Goal: Information Seeking & Learning: Learn about a topic

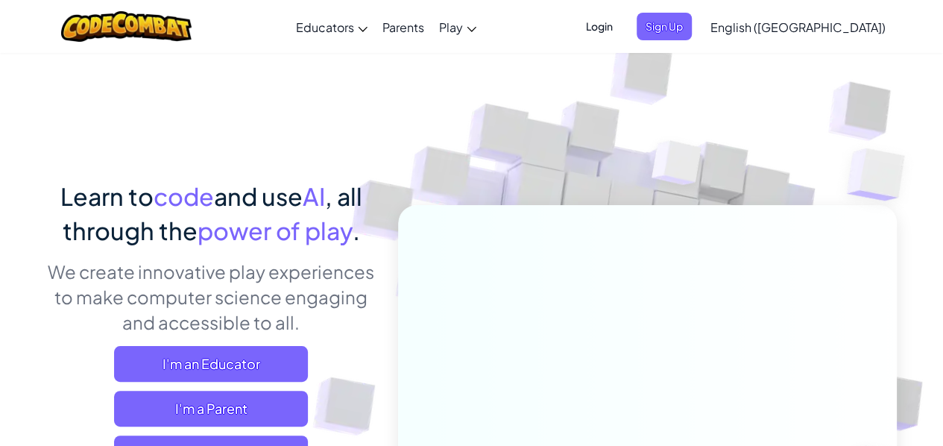
click at [622, 31] on span "Login" at bounding box center [599, 27] width 45 height 28
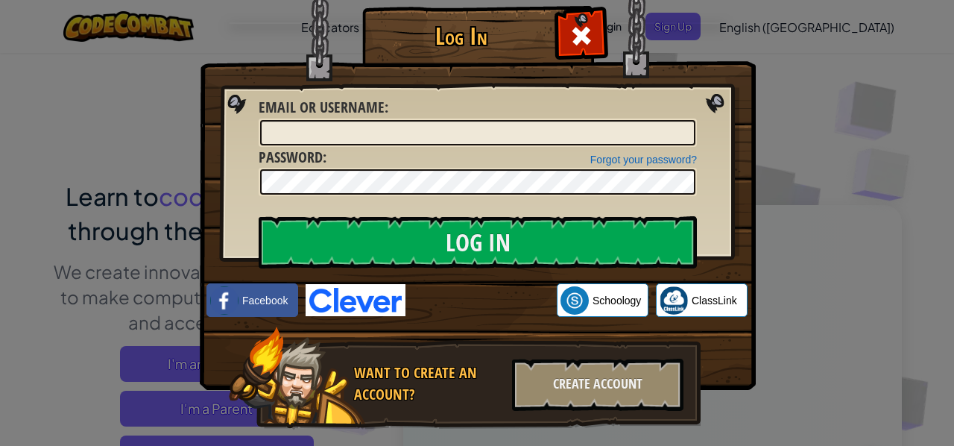
click at [317, 311] on img at bounding box center [356, 300] width 100 height 32
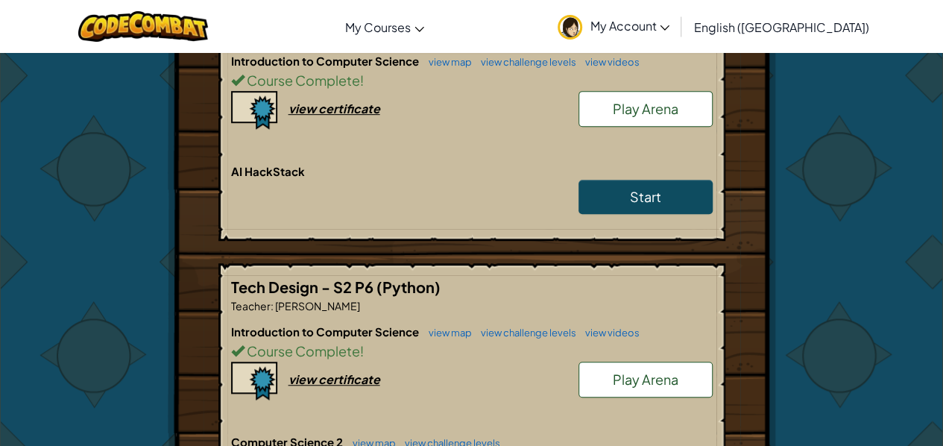
scroll to position [355, 0]
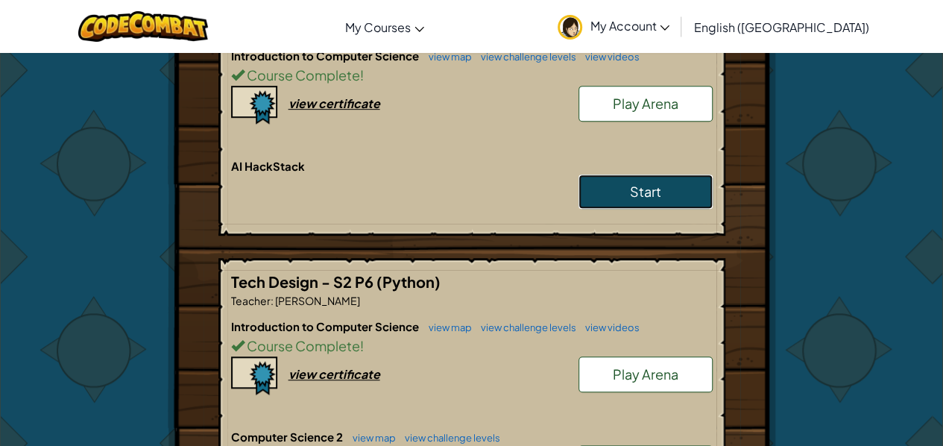
click at [675, 203] on link "Start" at bounding box center [645, 191] width 134 height 34
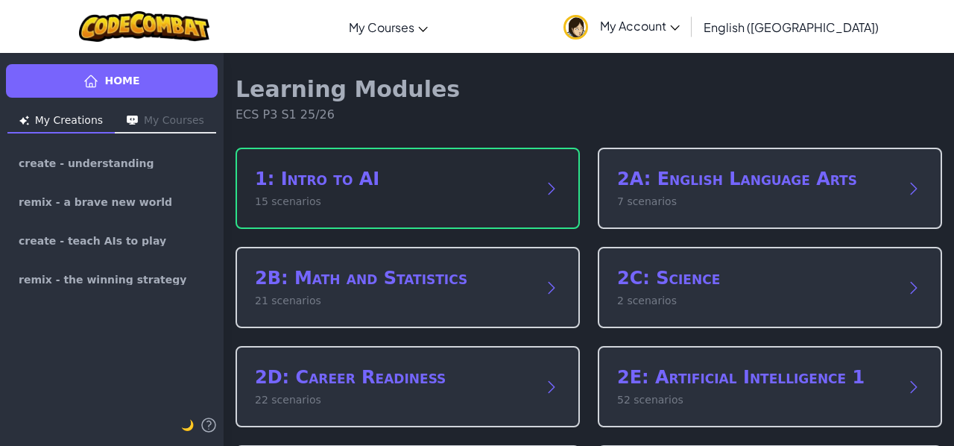
click at [291, 200] on p "15 scenarios" at bounding box center [393, 202] width 276 height 16
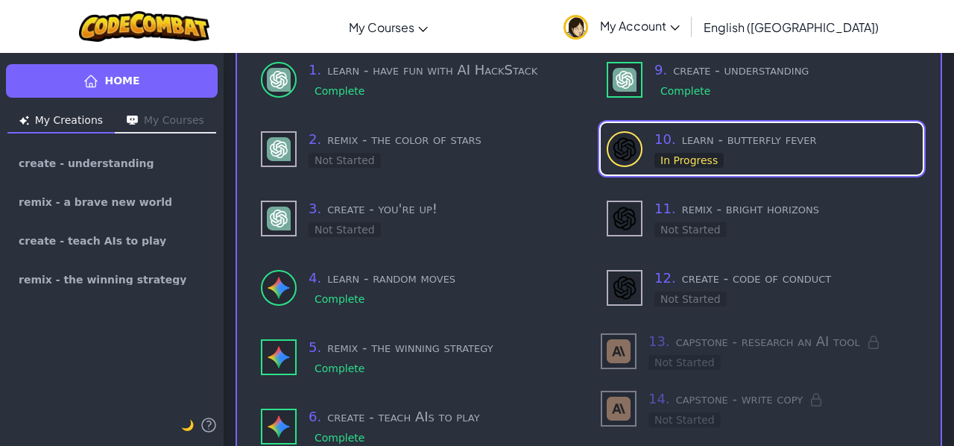
scroll to position [95, 0]
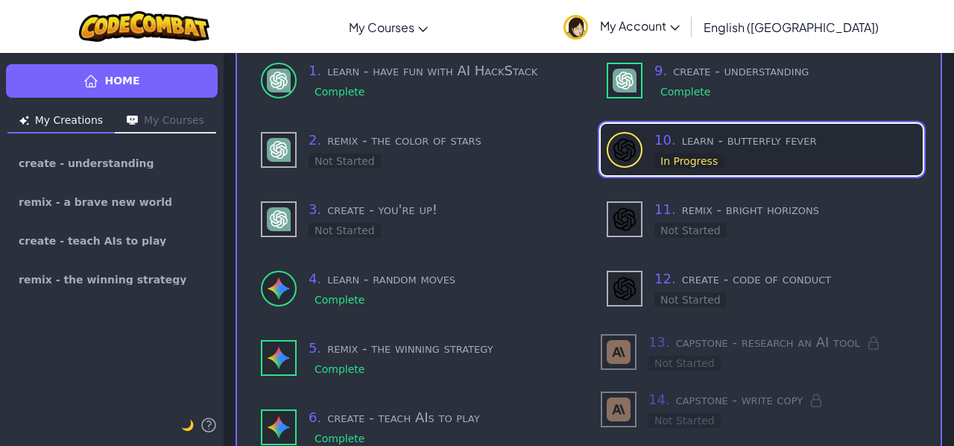
click at [790, 159] on div "10 . learn - butterfly fever In Progress" at bounding box center [785, 149] width 262 height 39
